Goal: Find specific page/section: Find specific page/section

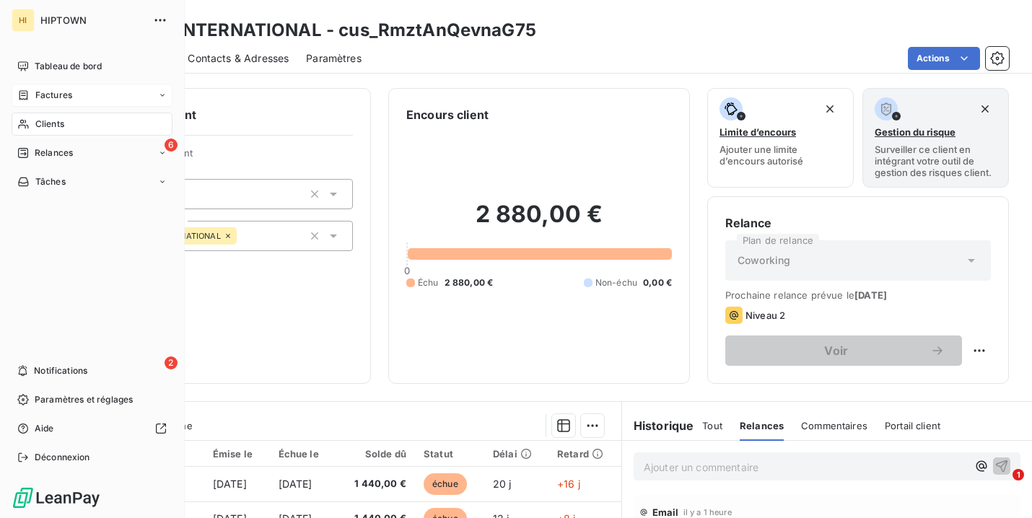
scroll to position [172, 0]
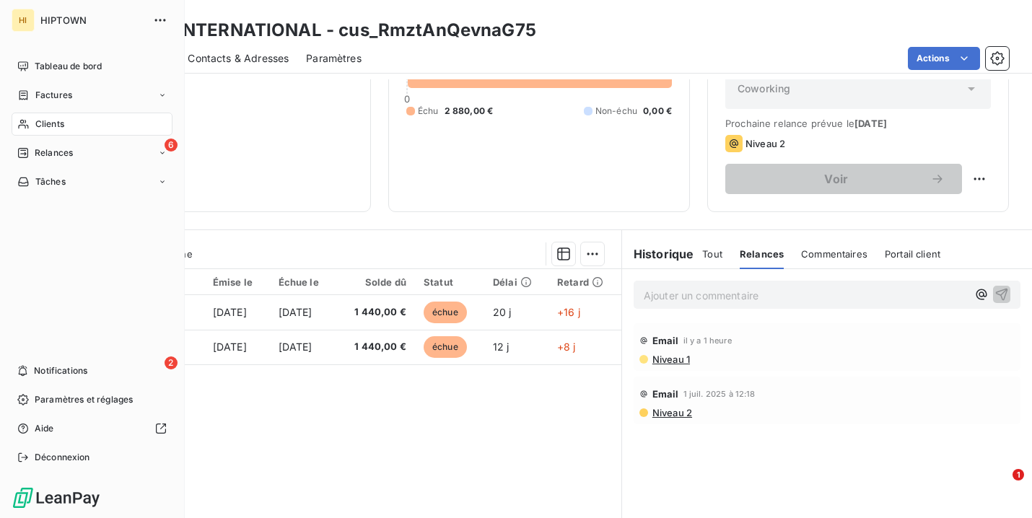
click at [54, 121] on span "Clients" at bounding box center [49, 124] width 29 height 13
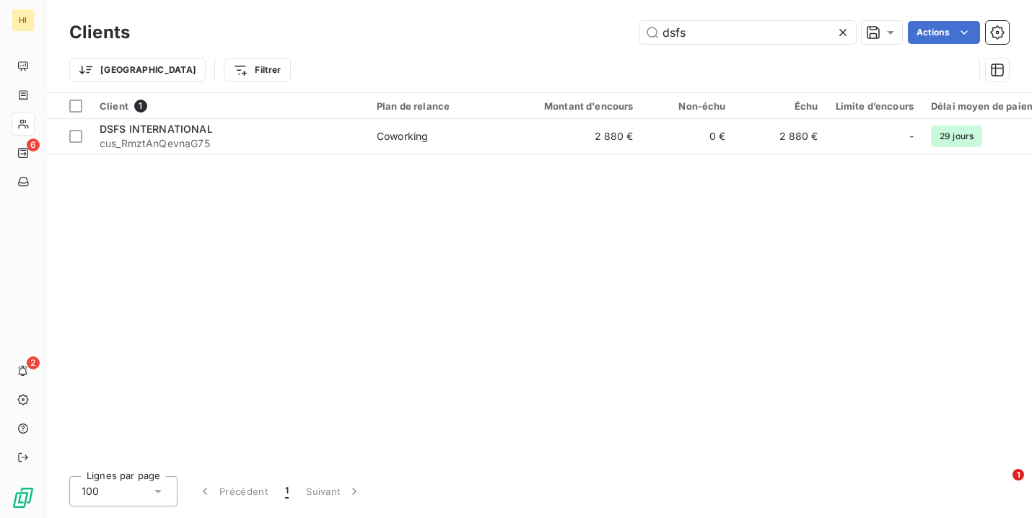
click at [844, 32] on icon at bounding box center [843, 32] width 14 height 14
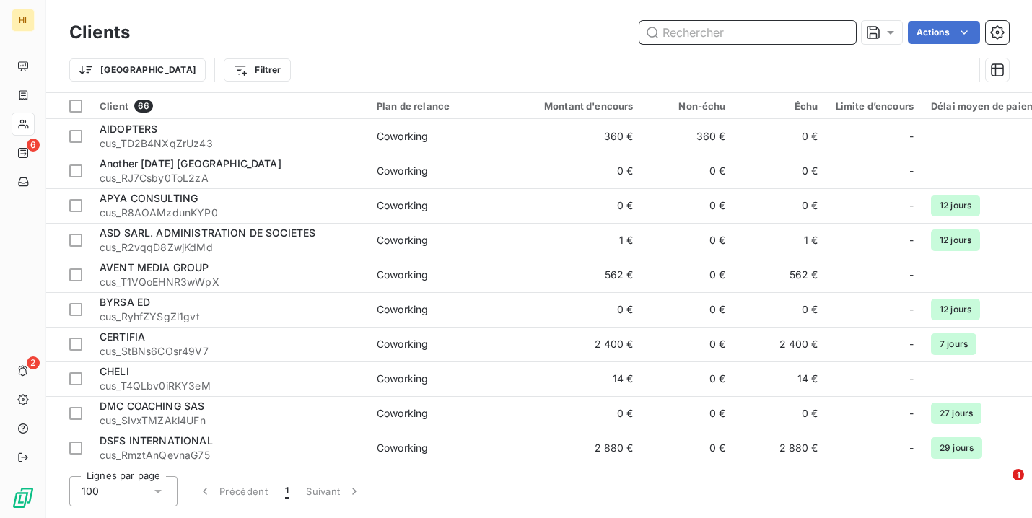
click at [684, 32] on input "text" at bounding box center [747, 32] width 216 height 23
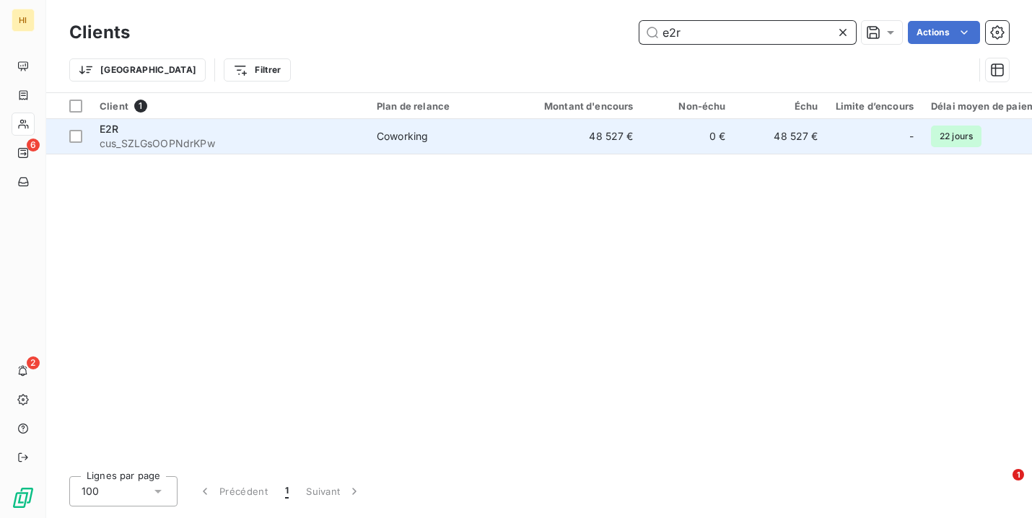
type input "e2r"
click at [533, 140] on td "48 527 €" at bounding box center [580, 136] width 124 height 35
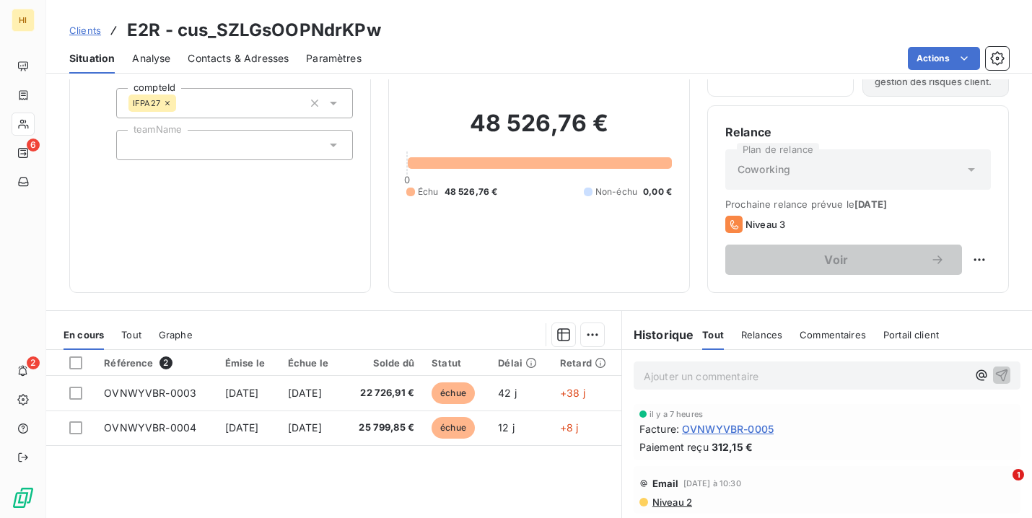
click at [750, 336] on span "Relances" at bounding box center [761, 335] width 41 height 12
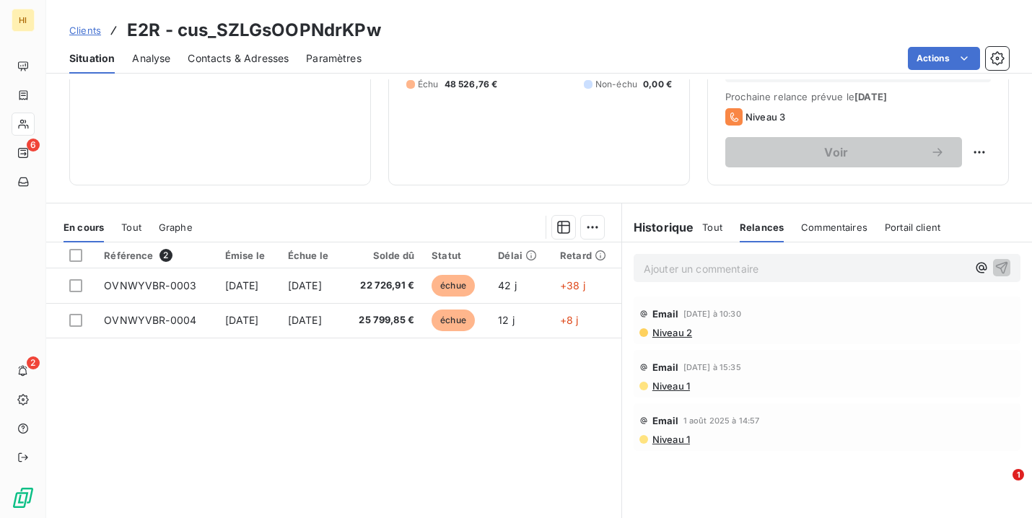
scroll to position [198, 0]
click at [709, 230] on span "Tout" at bounding box center [712, 228] width 20 height 12
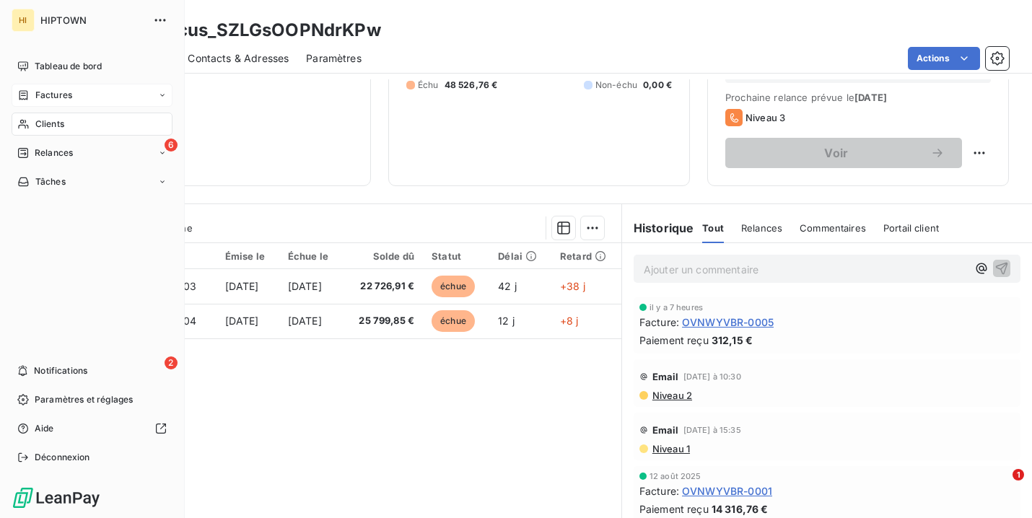
click at [40, 89] on span "Factures" at bounding box center [53, 95] width 37 height 13
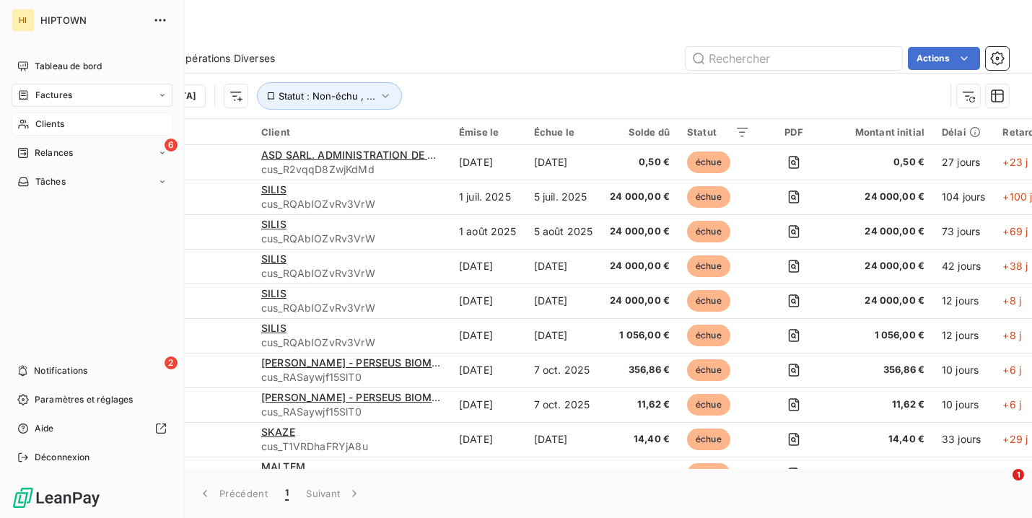
click at [79, 122] on div "Clients" at bounding box center [92, 124] width 161 height 23
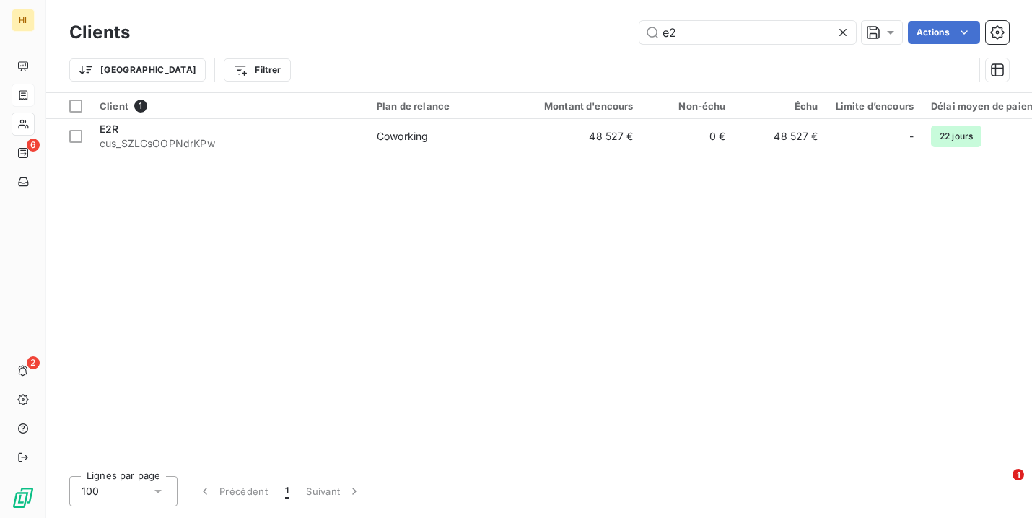
type input "e"
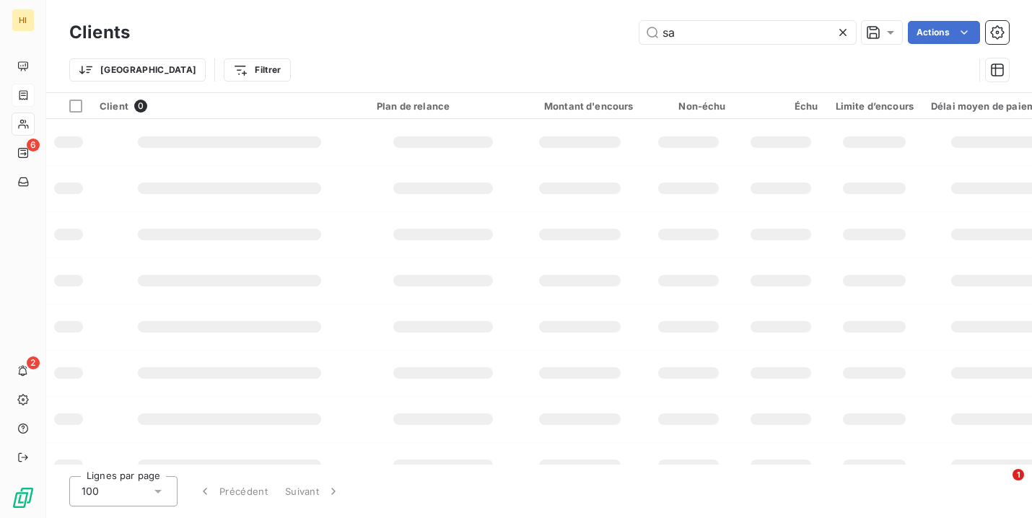
type input "s"
